Goal: Task Accomplishment & Management: Use online tool/utility

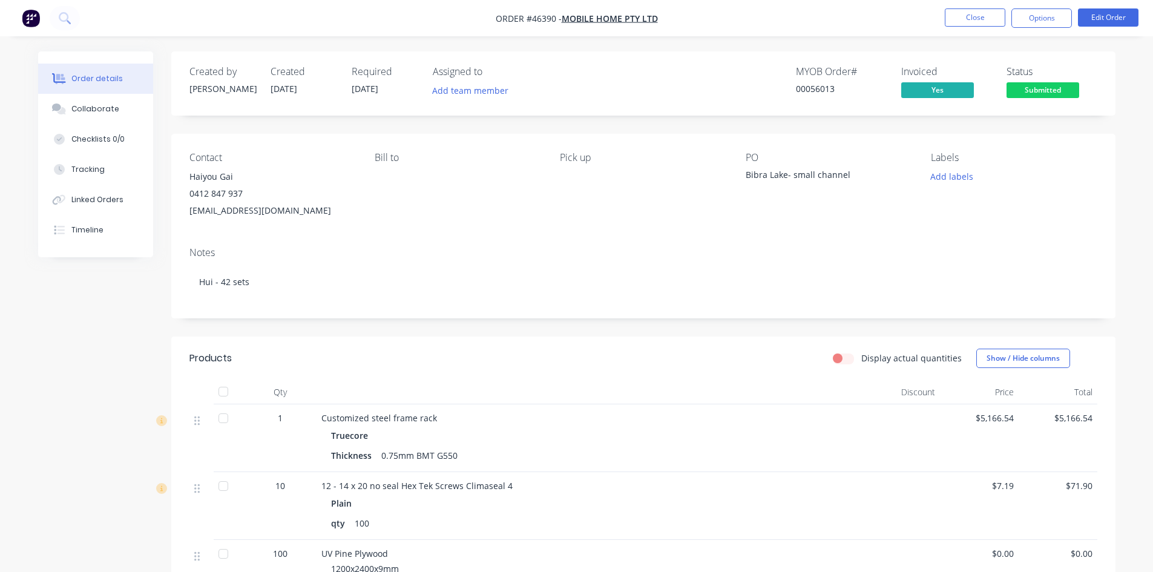
click at [809, 120] on div "Created by [PERSON_NAME] Created [DATE] Required [DATE] Assigned to Add team me…" at bounding box center [643, 403] width 944 height 704
click at [511, 219] on div "Contact Haiyou Gai [PHONE_NUMBER] [EMAIL_ADDRESS][DOMAIN_NAME] [PERSON_NAME] to…" at bounding box center [643, 185] width 944 height 103
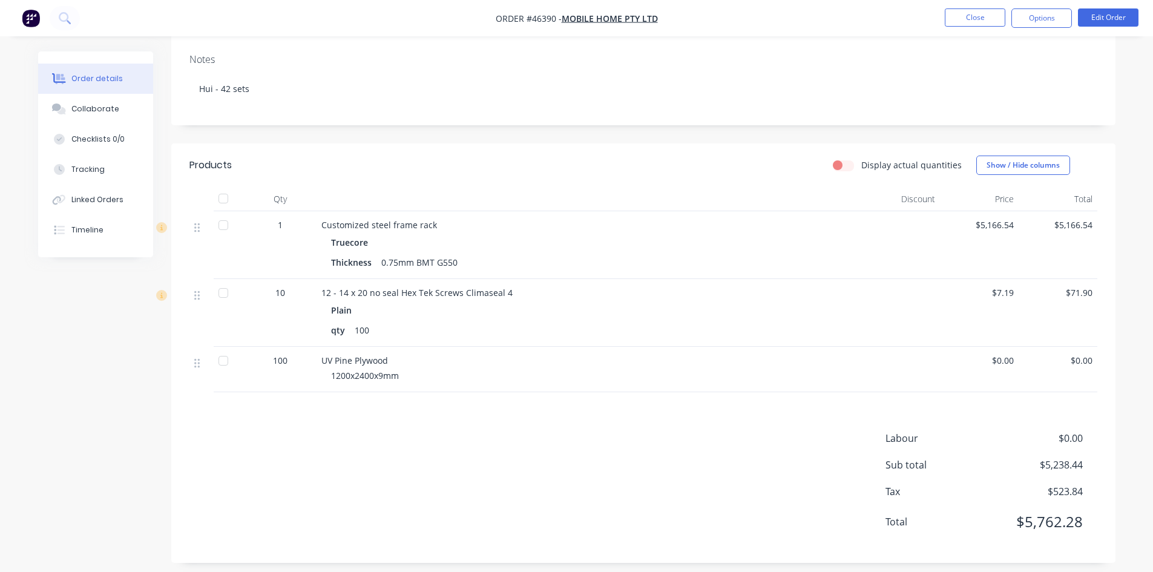
scroll to position [202, 0]
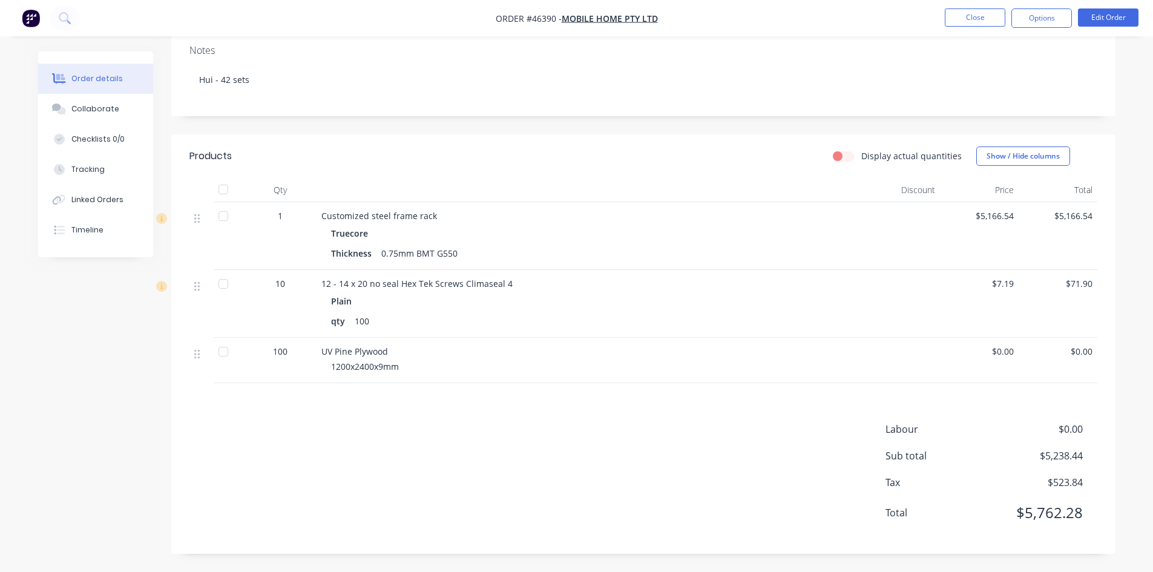
click at [575, 515] on div "Labour $0.00 Sub total $5,238.44 Tax $523.84 Total $5,762.28" at bounding box center [643, 479] width 908 height 114
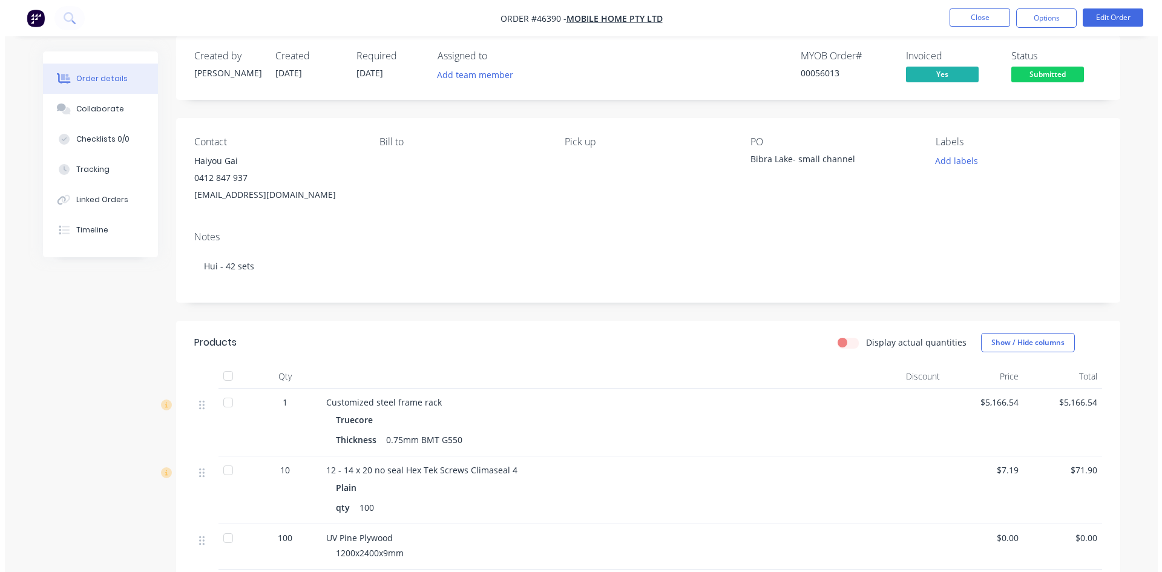
scroll to position [0, 0]
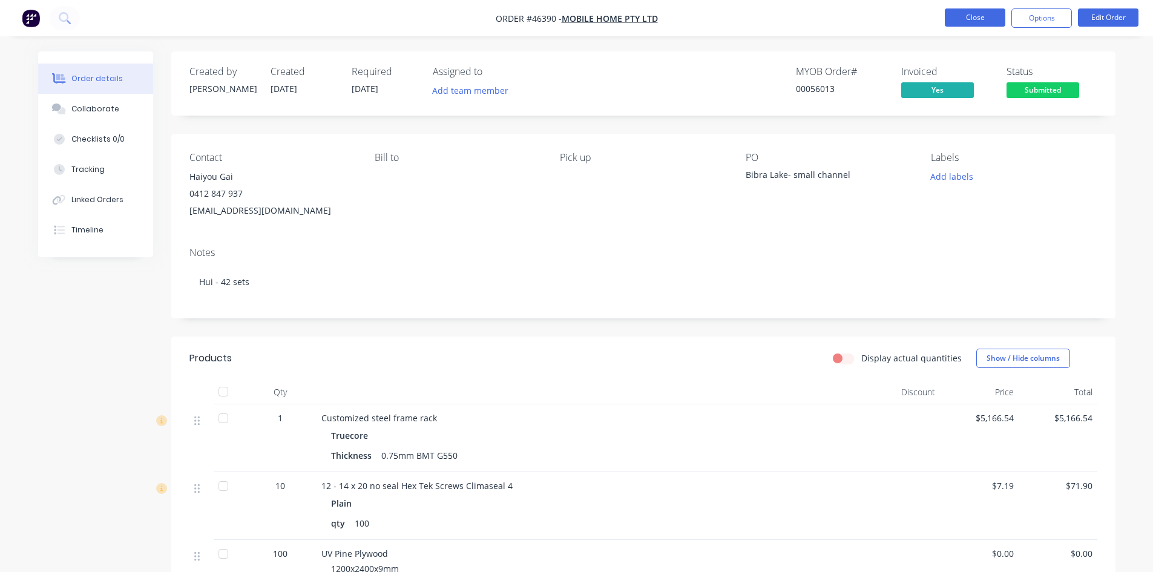
click at [985, 21] on button "Close" at bounding box center [975, 17] width 61 height 18
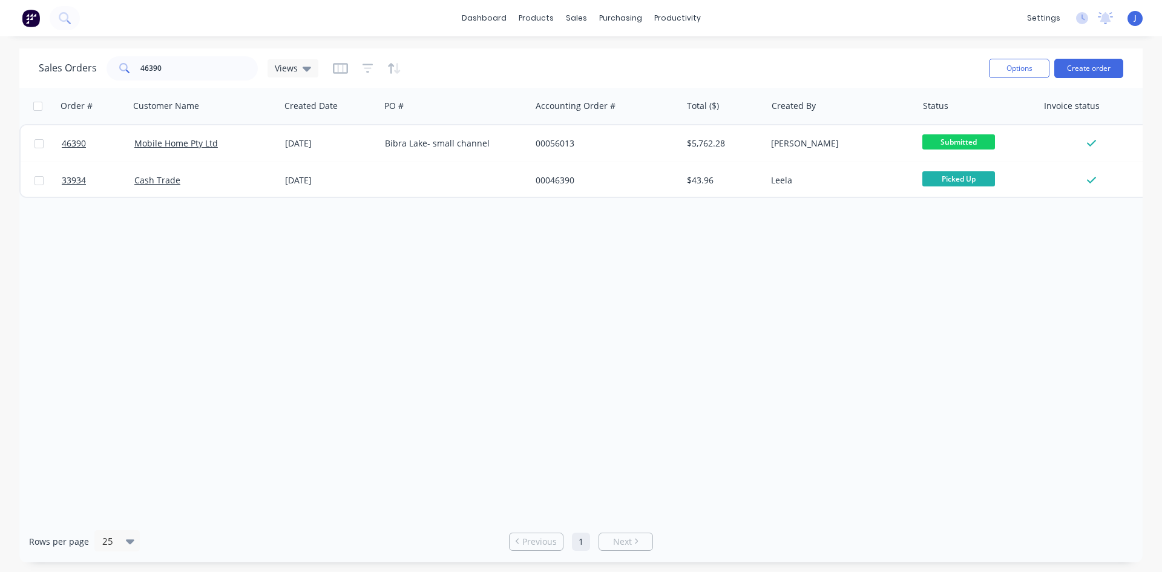
click at [649, 341] on div "Order # Customer Name Created Date PO # Accounting Order # Total ($) Created By…" at bounding box center [580, 304] width 1123 height 433
click at [710, 108] on div "Delivery Scheduling" at bounding box center [718, 106] width 76 height 11
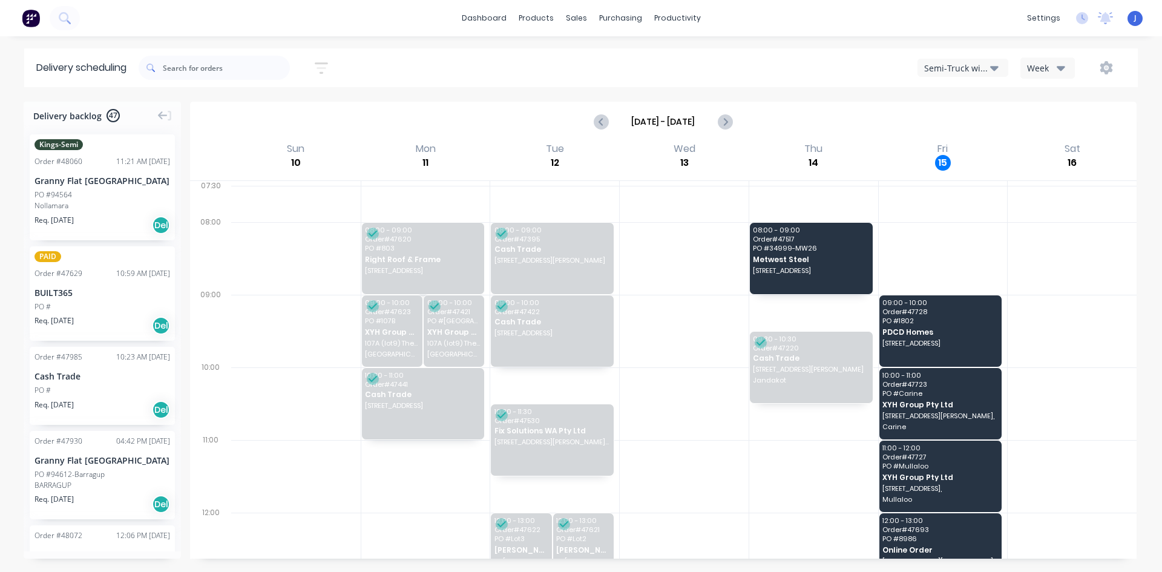
click at [479, 58] on div "Sort by Most recent Created date Required date Order number Customer name Most …" at bounding box center [638, 68] width 999 height 34
